Goal: Task Accomplishment & Management: Complete application form

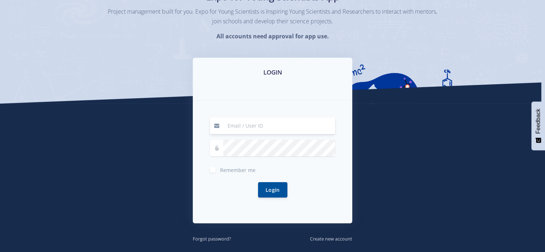
scroll to position [69, 0]
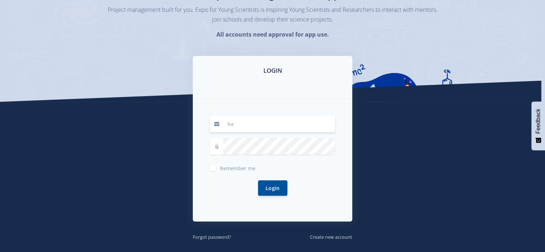
type input "[EMAIL_ADDRESS][DOMAIN_NAME]"
click at [268, 124] on input "[EMAIL_ADDRESS][DOMAIN_NAME]" at bounding box center [279, 124] width 112 height 16
click at [270, 186] on button "Login" at bounding box center [272, 187] width 29 height 15
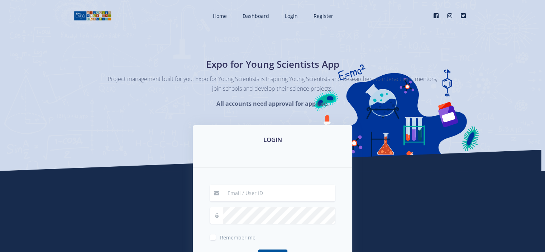
click at [282, 191] on input at bounding box center [279, 193] width 112 height 16
type input "[EMAIL_ADDRESS][DOMAIN_NAME]"
click at [275, 251] on button "Login" at bounding box center [272, 256] width 29 height 15
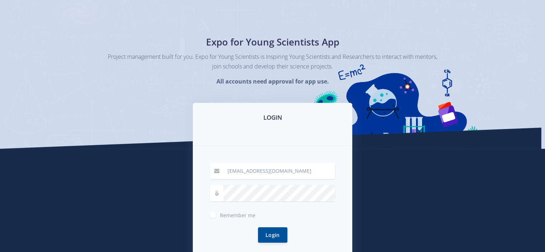
scroll to position [59, 0]
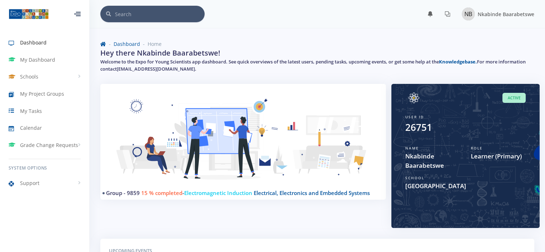
scroll to position [5, 5]
click at [58, 97] on span "My Project Groups" at bounding box center [42, 94] width 44 height 8
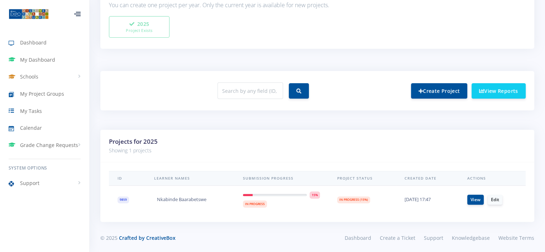
scroll to position [221, 0]
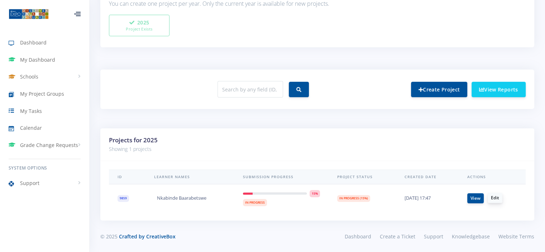
click at [496, 199] on link "Edit" at bounding box center [495, 198] width 15 height 10
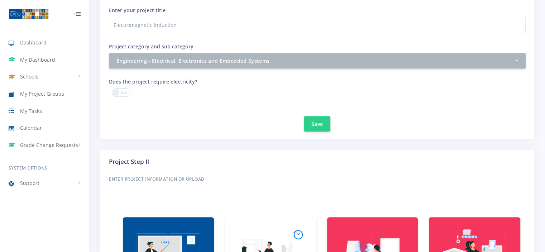
scroll to position [294, 0]
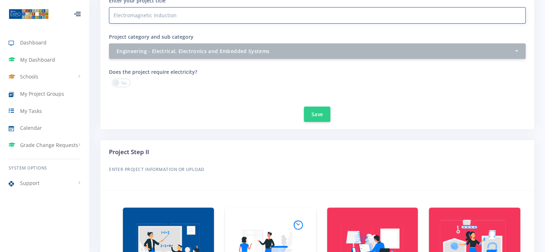
click at [361, 19] on input "Electromagnetic Induction" at bounding box center [317, 15] width 417 height 16
type input "E"
click at [208, 14] on input "Project category and sub category" at bounding box center [317, 15] width 417 height 16
paste input "No-Touch Brakes — Testing an Eddy-Current Brake"
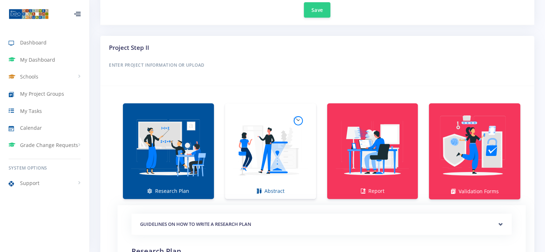
scroll to position [401, 0]
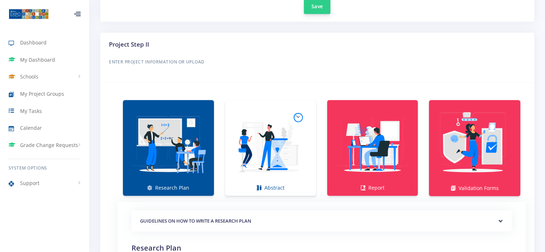
type input "No-Touch Brakes — Testing an Eddy-Current Brake"
click at [318, 7] on button "Save" at bounding box center [317, 6] width 27 height 15
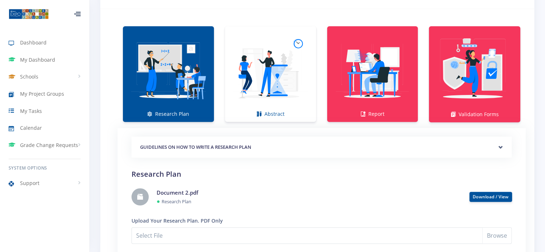
scroll to position [521, 0]
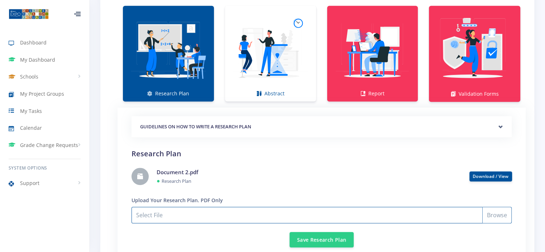
click at [495, 215] on input "Select File" at bounding box center [322, 215] width 380 height 16
type input "C:\fakepath\Document 5.pdf"
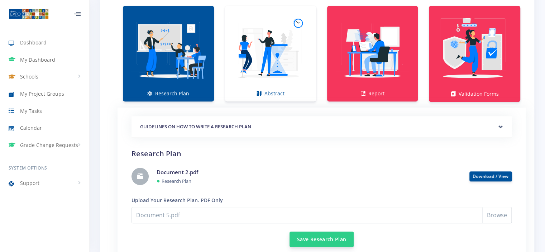
click at [324, 236] on button "Save Research Plan" at bounding box center [322, 239] width 64 height 15
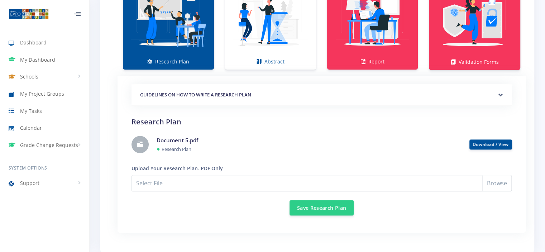
scroll to position [547, 0]
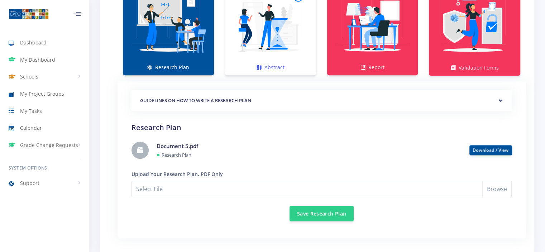
click at [275, 30] on img at bounding box center [271, 24] width 80 height 80
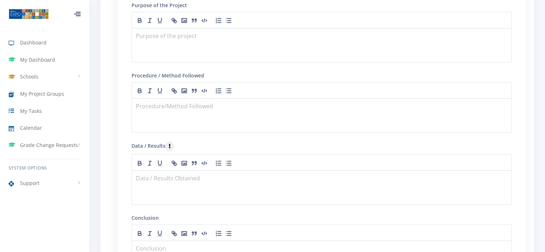
scroll to position [703, 0]
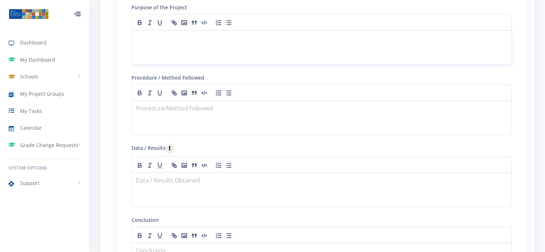
click at [190, 44] on div at bounding box center [322, 47] width 380 height 34
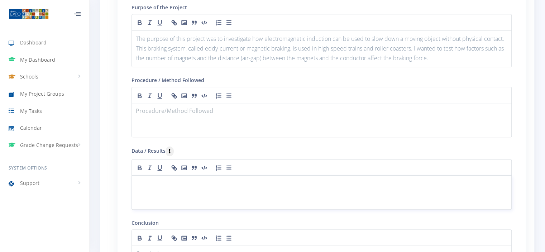
click at [213, 179] on p at bounding box center [321, 184] width 371 height 10
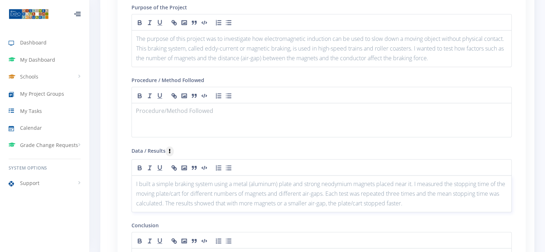
click at [190, 190] on p "I built a simple braking system using a metal (aluminum) plate and strong neody…" at bounding box center [321, 193] width 371 height 29
click at [366, 200] on p "I built a simple braking system using a metal (aluminum) plate and strong neody…" at bounding box center [321, 193] width 371 height 29
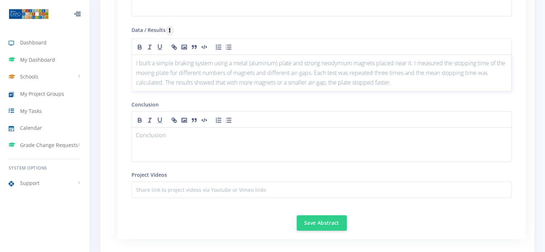
scroll to position [827, 0]
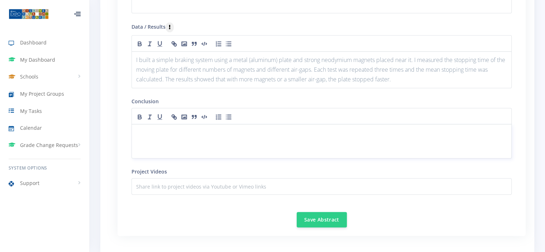
click at [185, 128] on p at bounding box center [321, 133] width 371 height 10
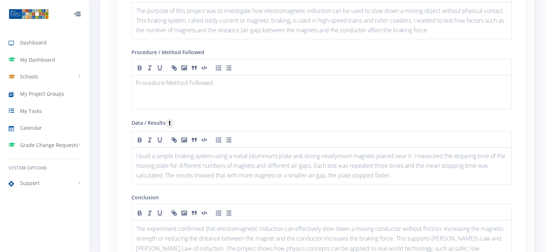
scroll to position [726, 0]
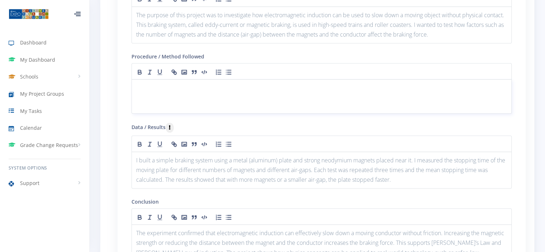
click at [175, 87] on p at bounding box center [321, 88] width 371 height 10
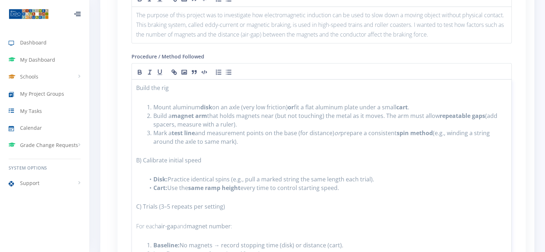
scroll to position [0, 0]
click at [141, 157] on strong "B) Calibrate initial speed" at bounding box center [168, 160] width 65 height 8
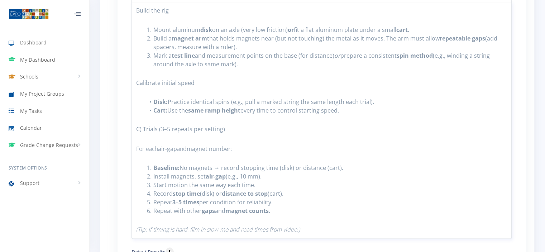
scroll to position [805, 0]
click at [140, 127] on strong "C) Trials (3–5 repeats per setting)" at bounding box center [180, 128] width 89 height 8
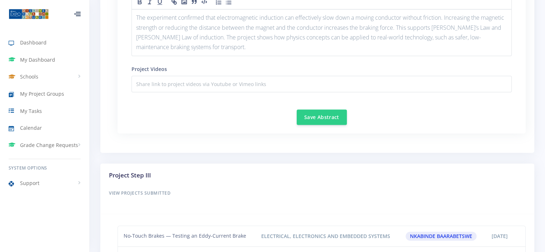
scroll to position [1145, 0]
click at [331, 108] on button "Save Abstract" at bounding box center [322, 115] width 50 height 15
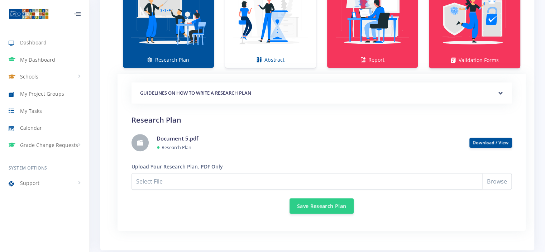
scroll to position [574, 0]
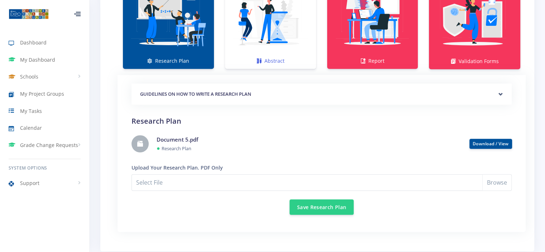
click at [272, 43] on img at bounding box center [271, 17] width 80 height 80
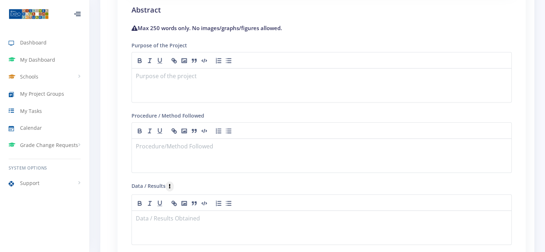
scroll to position [684, 0]
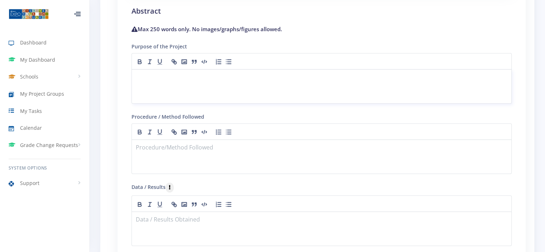
click at [227, 85] on div at bounding box center [322, 86] width 380 height 34
click at [230, 69] on div at bounding box center [322, 86] width 380 height 34
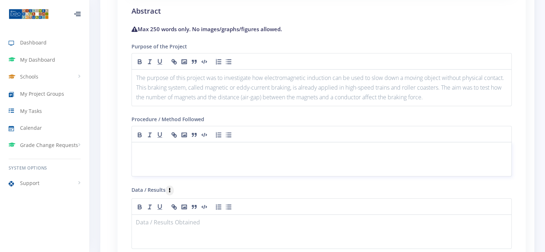
click at [213, 155] on div at bounding box center [322, 159] width 380 height 34
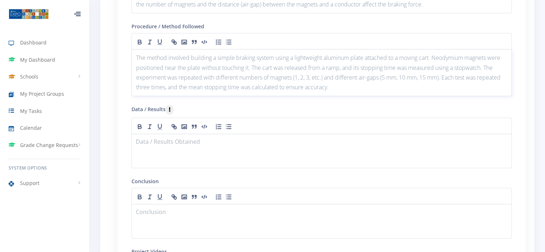
scroll to position [778, 0]
click at [203, 138] on p at bounding box center [321, 142] width 371 height 10
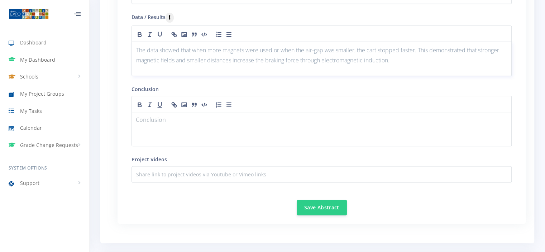
scroll to position [878, 0]
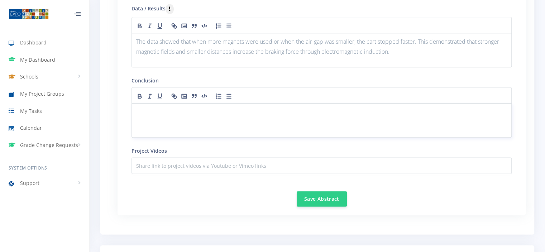
click at [196, 108] on p at bounding box center [321, 112] width 371 height 10
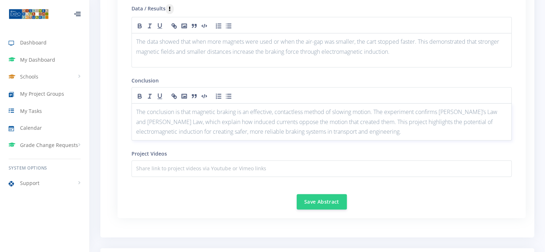
scroll to position [0, 0]
click at [324, 195] on button "Save Abstract" at bounding box center [322, 201] width 50 height 15
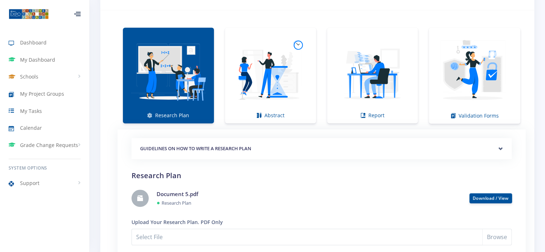
scroll to position [509, 0]
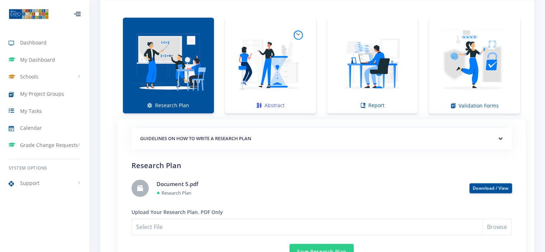
click at [260, 86] on img at bounding box center [271, 62] width 80 height 80
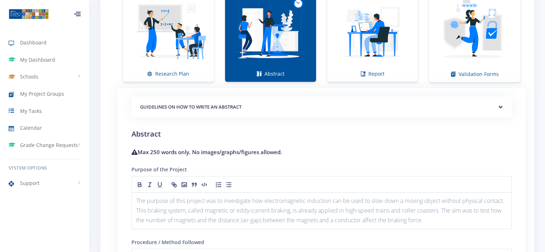
scroll to position [540, 0]
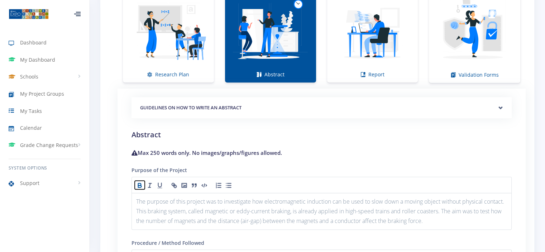
click at [135, 183] on button "button" at bounding box center [140, 185] width 10 height 9
click at [161, 183] on icon "button" at bounding box center [159, 185] width 3 height 4
click at [404, 39] on img at bounding box center [373, 31] width 80 height 80
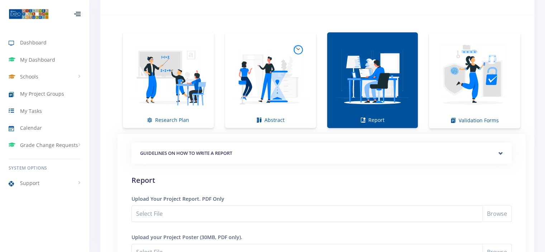
scroll to position [495, 0]
click at [471, 93] on img at bounding box center [475, 76] width 80 height 80
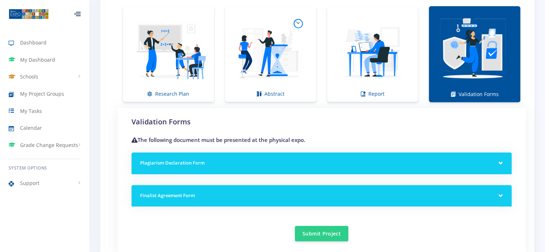
scroll to position [552, 0]
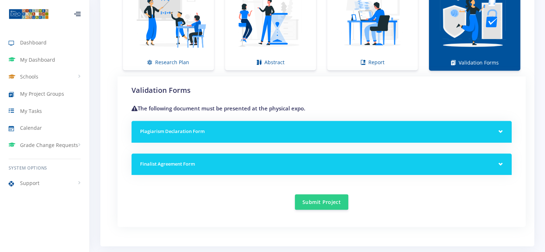
click at [505, 127] on div "Plagiarism Declaration Form" at bounding box center [322, 132] width 380 height 22
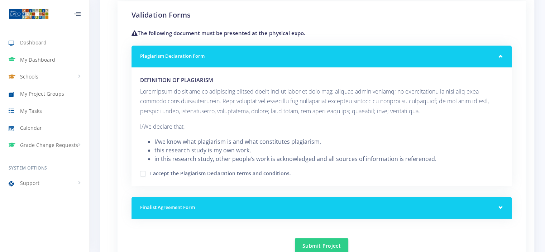
scroll to position [631, 0]
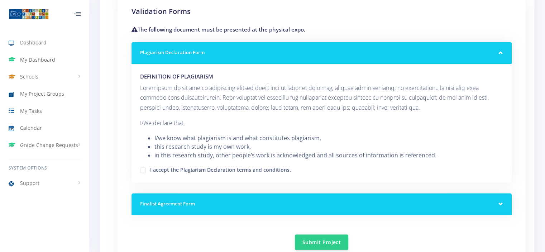
click at [224, 171] on label "I accept the Plagiarism Declaration terms and conditions." at bounding box center [220, 169] width 141 height 6
click at [155, 170] on input "I accept the Plagiarism Declaration terms and conditions." at bounding box center [152, 167] width 5 height 5
checkbox input "true"
click at [215, 197] on div "Finalist Agreement Form" at bounding box center [322, 204] width 380 height 22
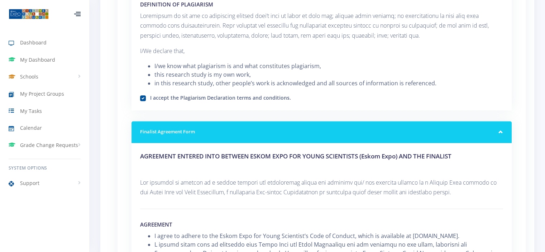
scroll to position [574, 0]
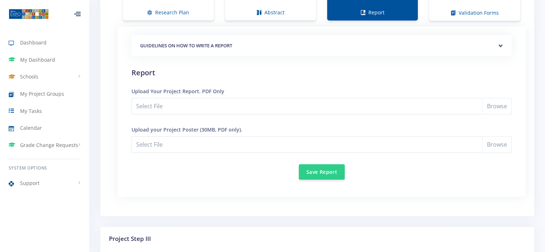
scroll to position [602, 0]
